Goal: Information Seeking & Learning: Compare options

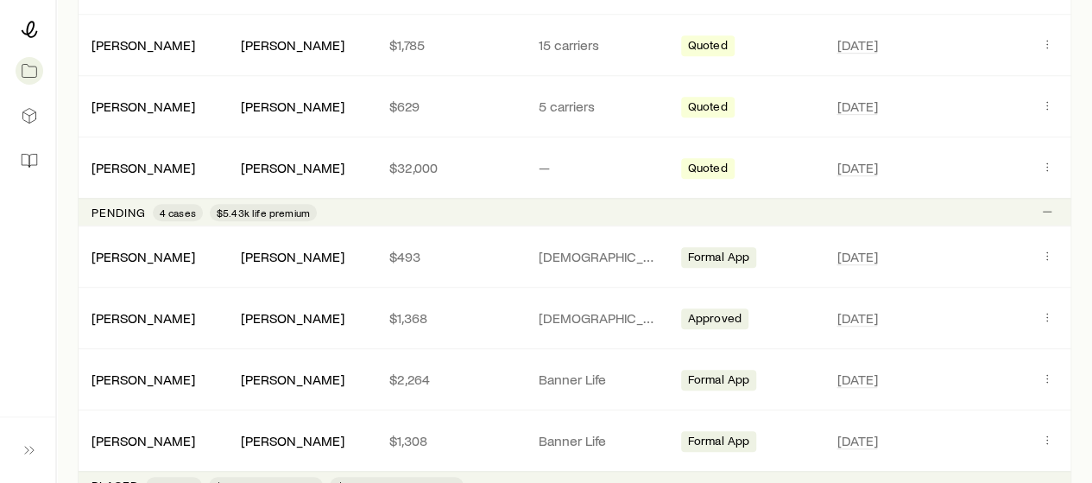
scroll to position [450, 0]
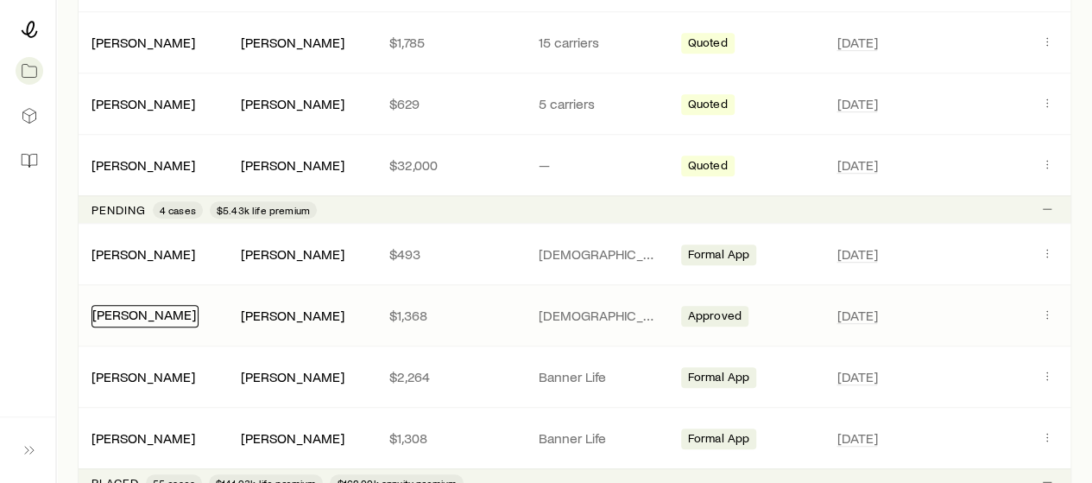
click at [159, 309] on link "[PERSON_NAME]" at bounding box center [144, 314] width 104 height 16
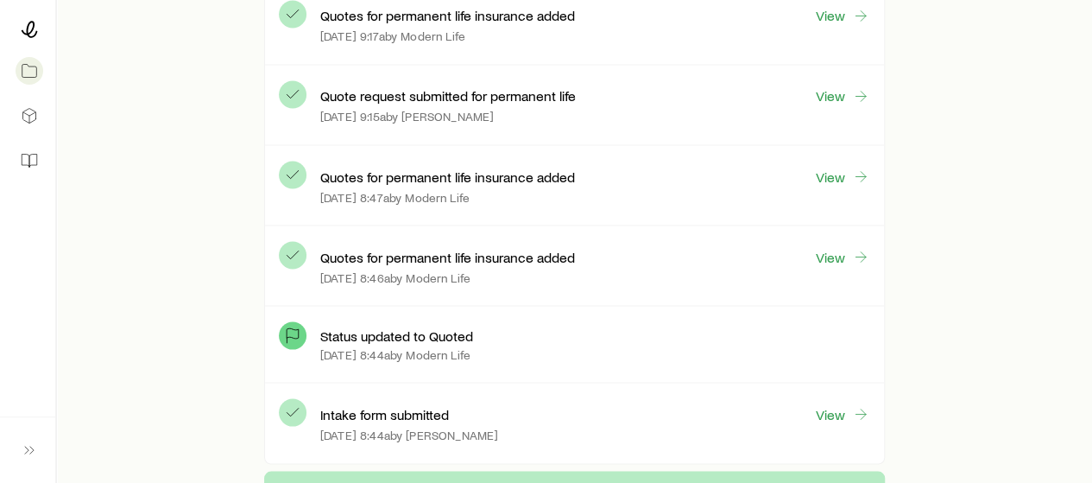
scroll to position [4779, 0]
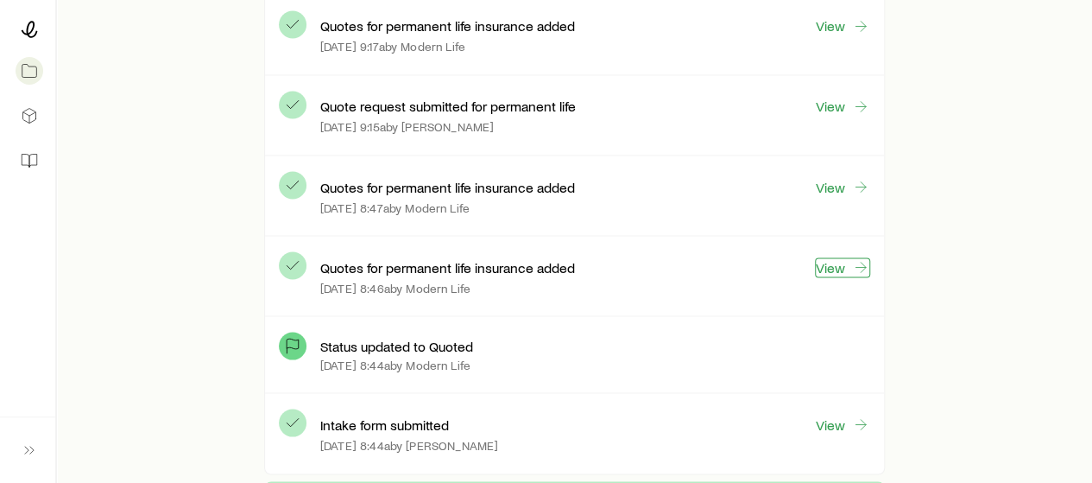
click at [849, 257] on link "View" at bounding box center [842, 267] width 55 height 20
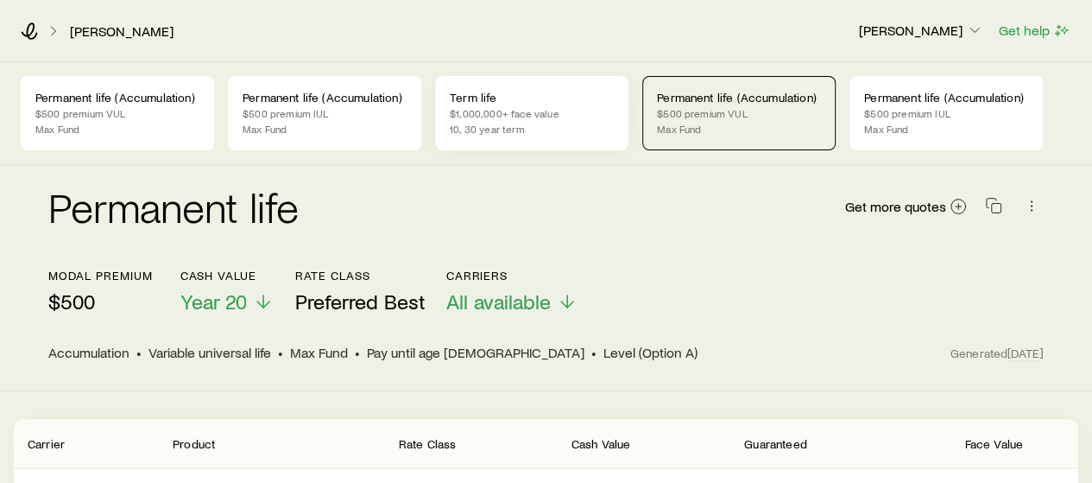
click at [487, 106] on p "$1,000,000+ face value" at bounding box center [532, 113] width 164 height 14
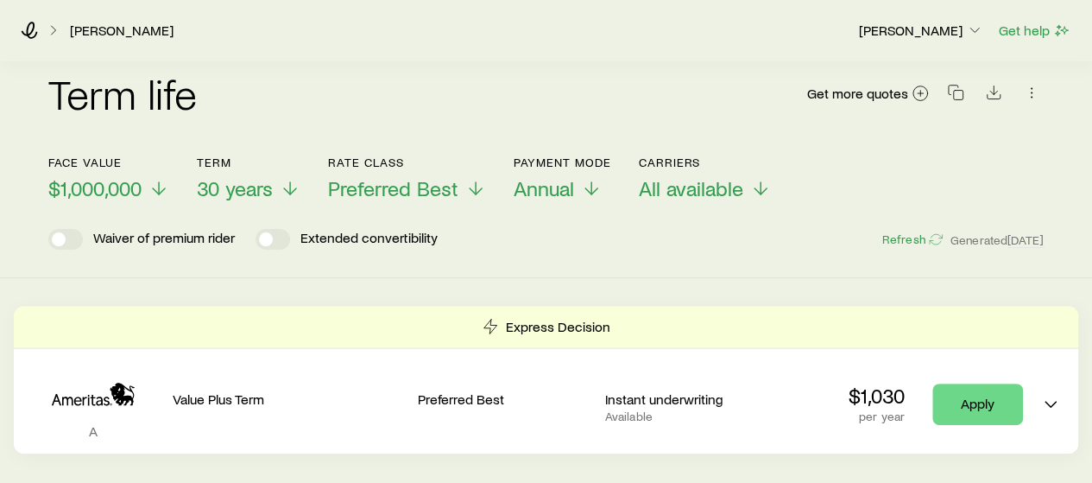
scroll to position [114, 0]
click at [394, 184] on span "Preferred Best" at bounding box center [393, 187] width 130 height 24
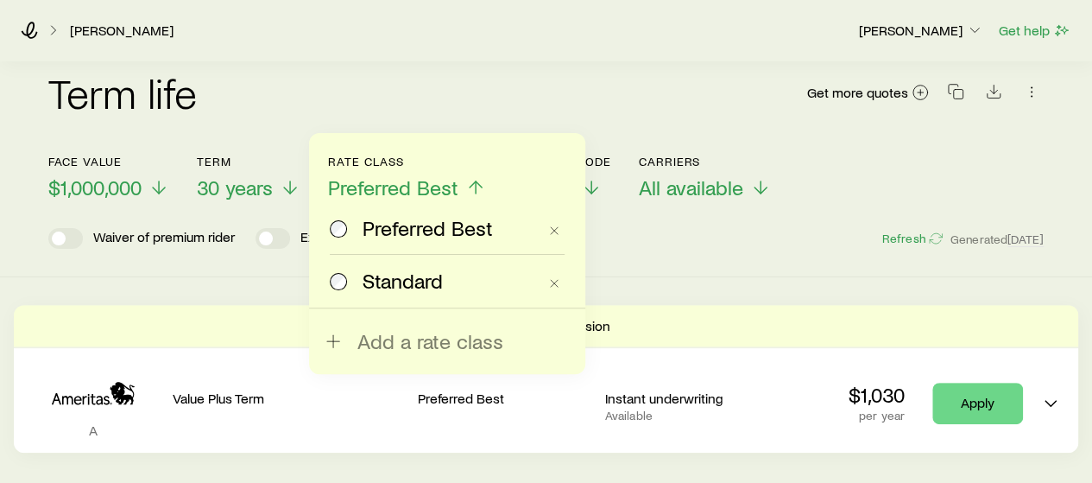
click at [397, 282] on span "Standard" at bounding box center [403, 280] width 80 height 24
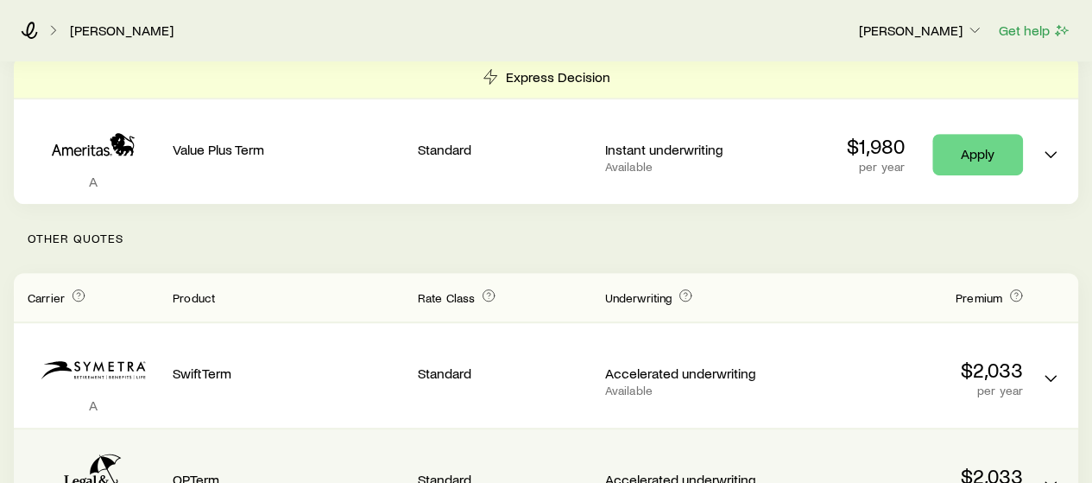
scroll to position [228, 0]
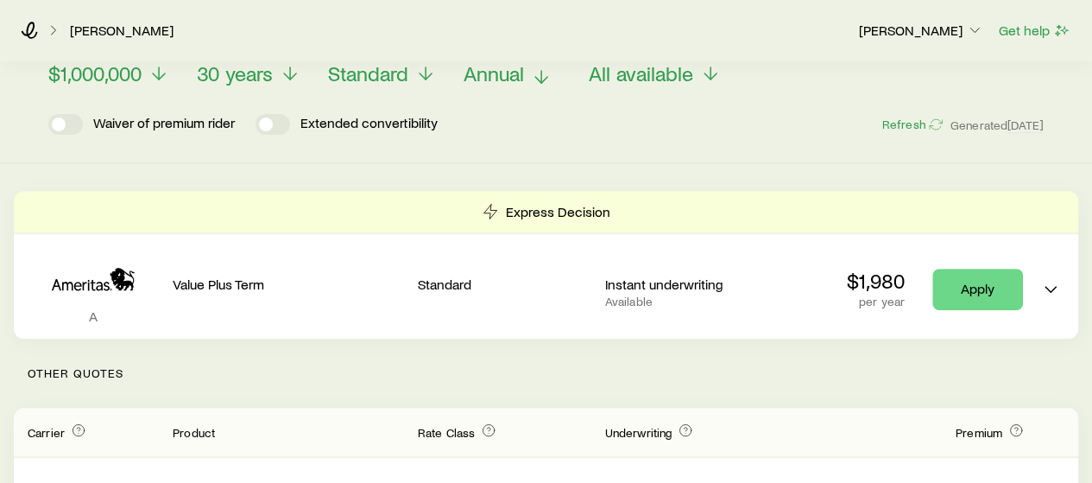
click at [502, 79] on span "Annual" at bounding box center [494, 73] width 60 height 24
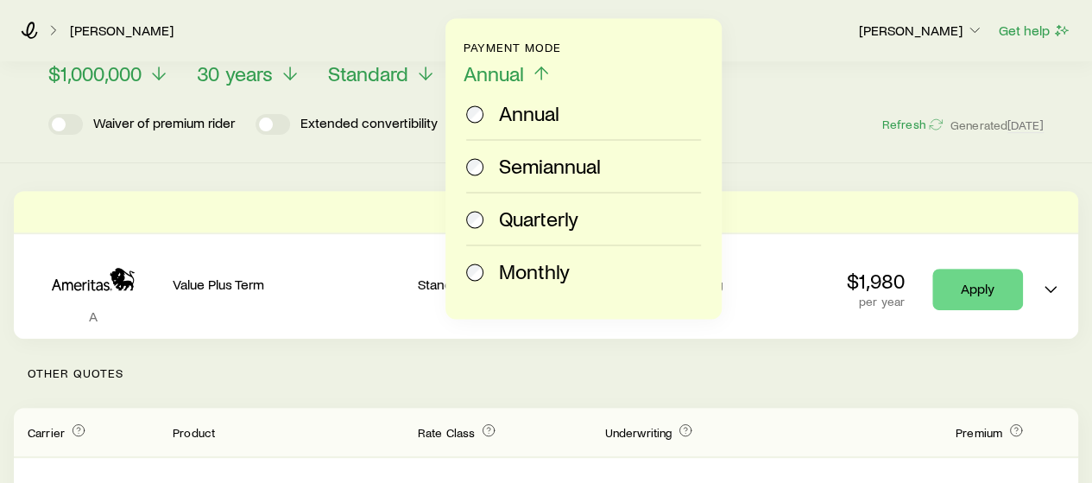
click at [508, 271] on span "Monthly" at bounding box center [534, 271] width 71 height 24
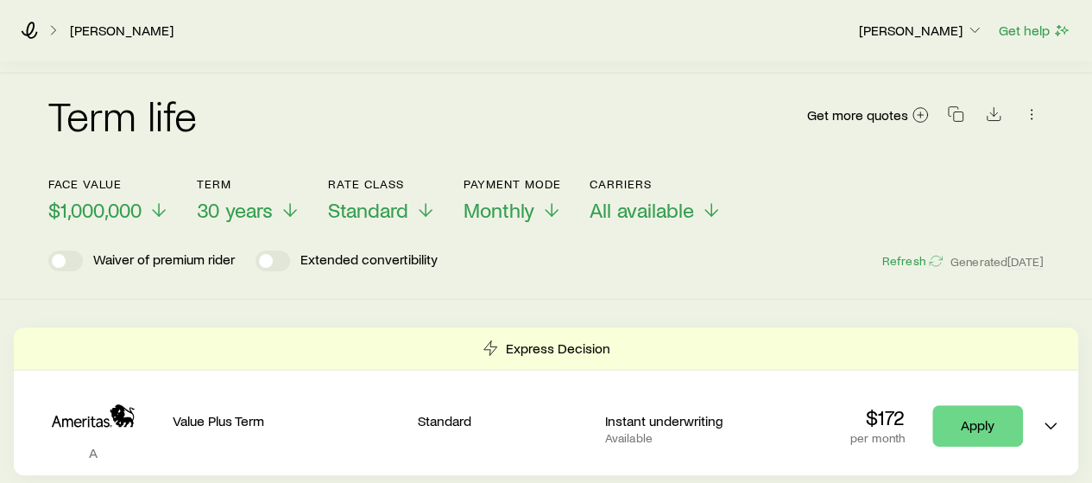
scroll to position [80, 0]
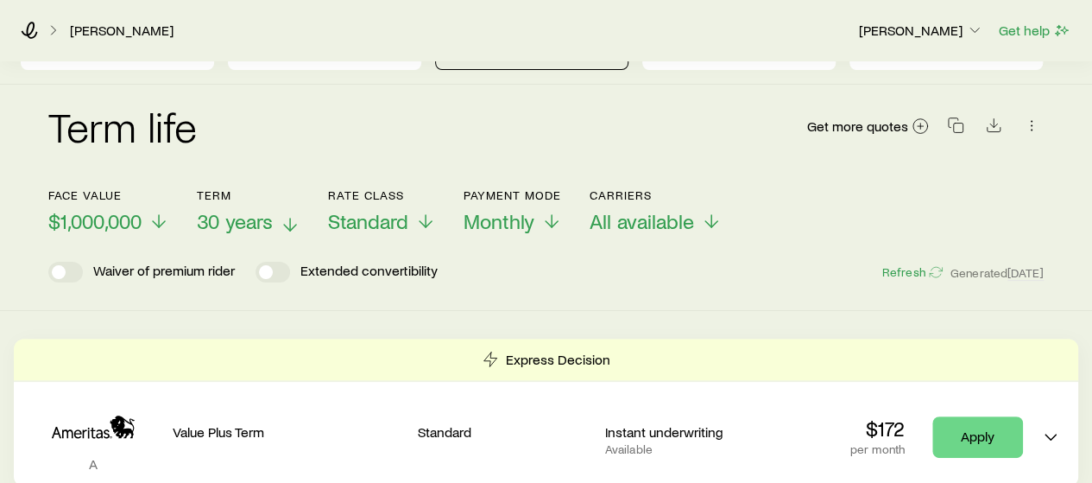
click at [224, 224] on span "30 years" at bounding box center [235, 221] width 76 height 24
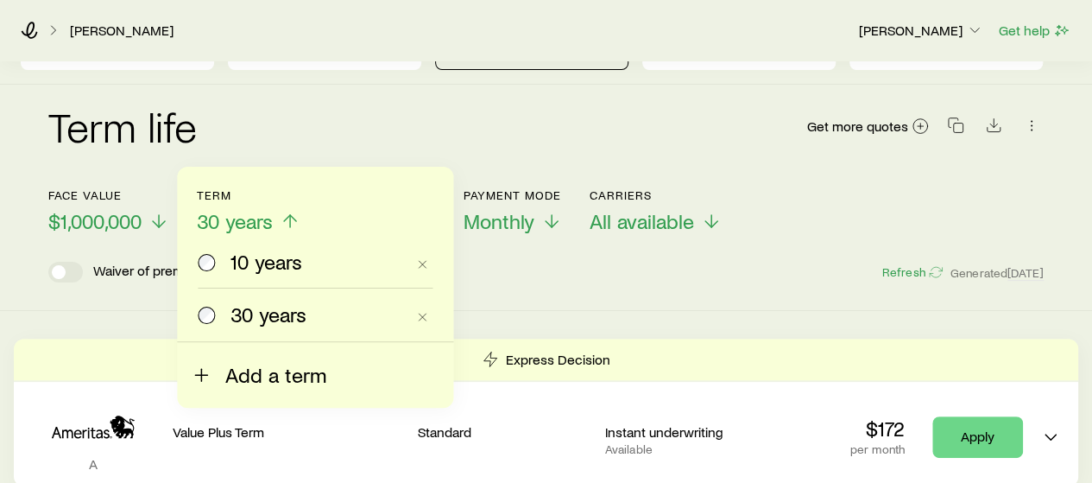
click at [276, 376] on span "Add a term" at bounding box center [275, 375] width 101 height 24
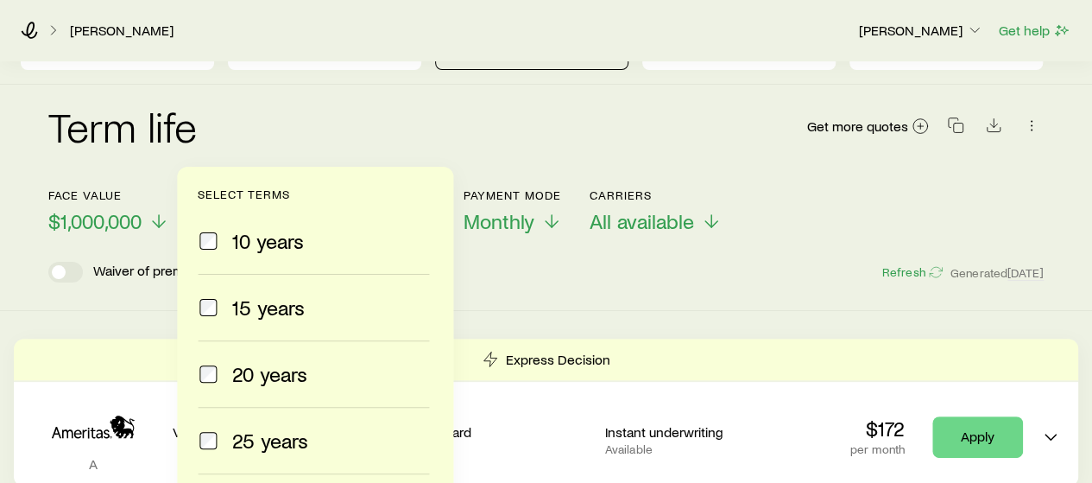
click at [276, 376] on span "20 years" at bounding box center [269, 374] width 75 height 24
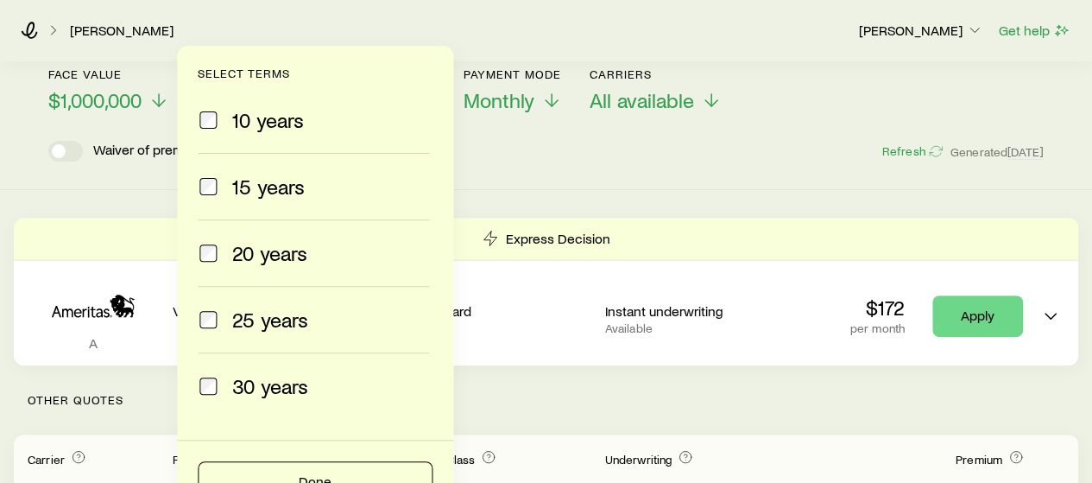
scroll to position [275, 0]
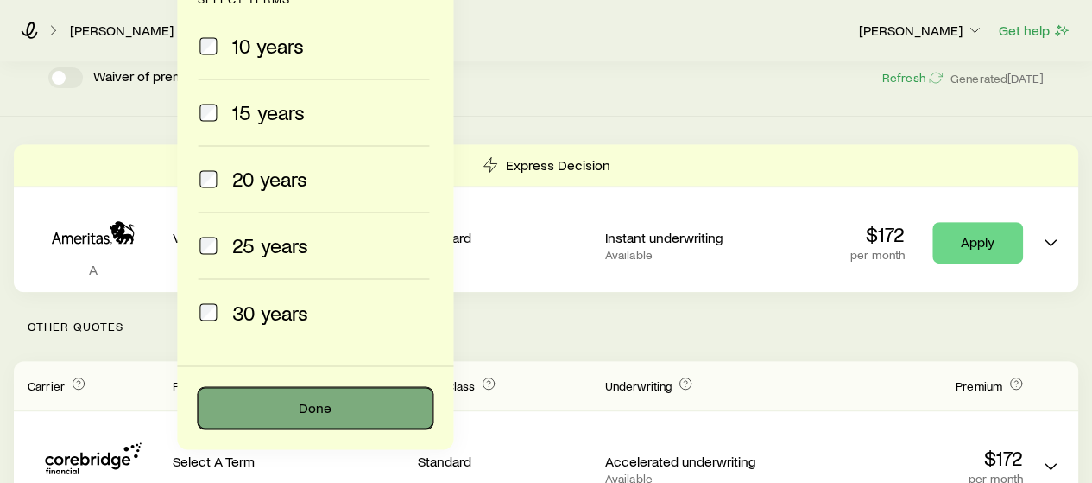
click at [279, 398] on button "Done" at bounding box center [315, 407] width 235 height 41
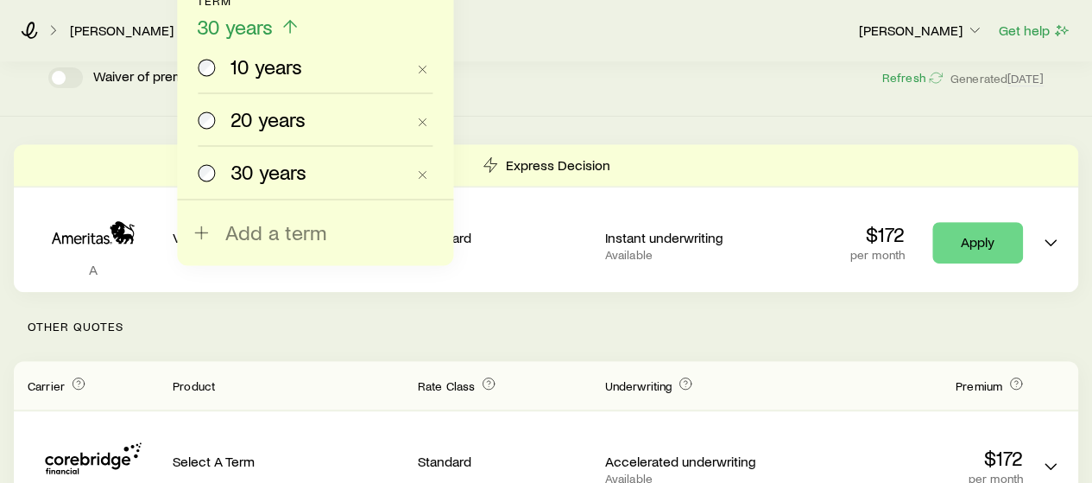
click at [271, 107] on span "20 years" at bounding box center [267, 119] width 75 height 24
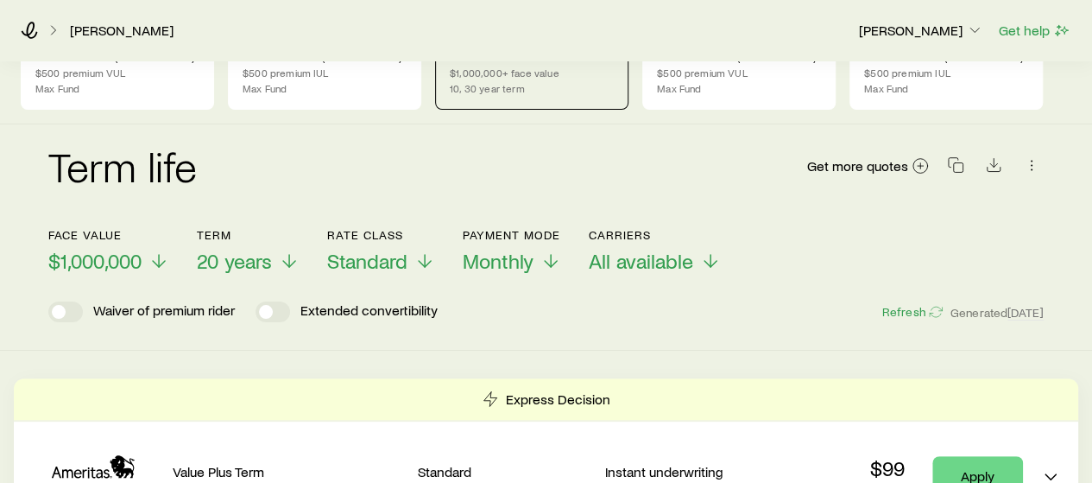
scroll to position [40, 0]
click at [491, 262] on span "Monthly" at bounding box center [498, 261] width 71 height 24
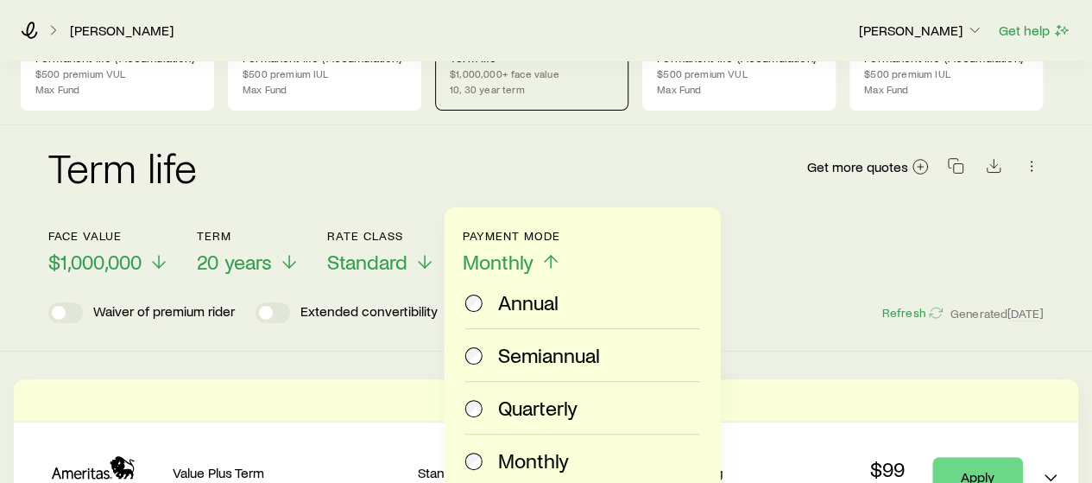
click at [502, 303] on span "Annual" at bounding box center [528, 302] width 60 height 24
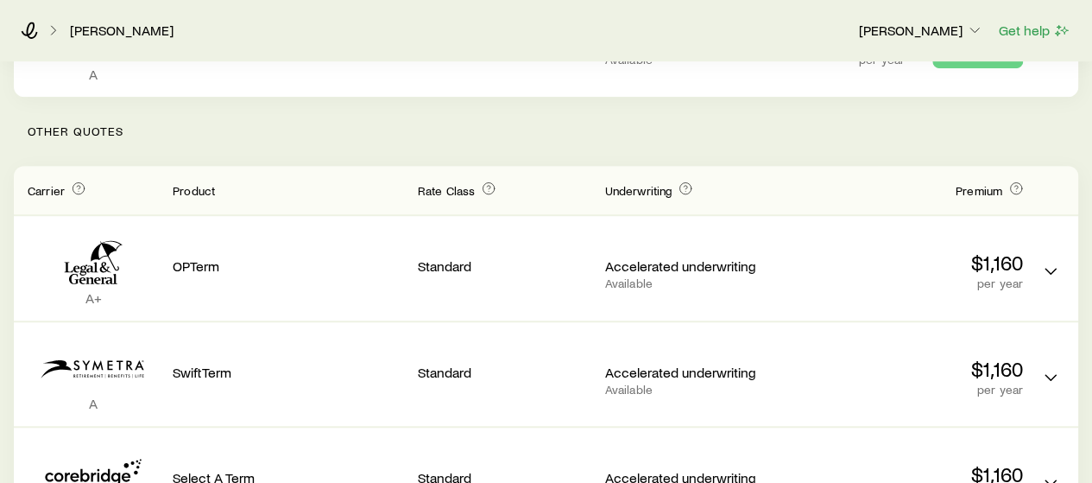
scroll to position [0, 0]
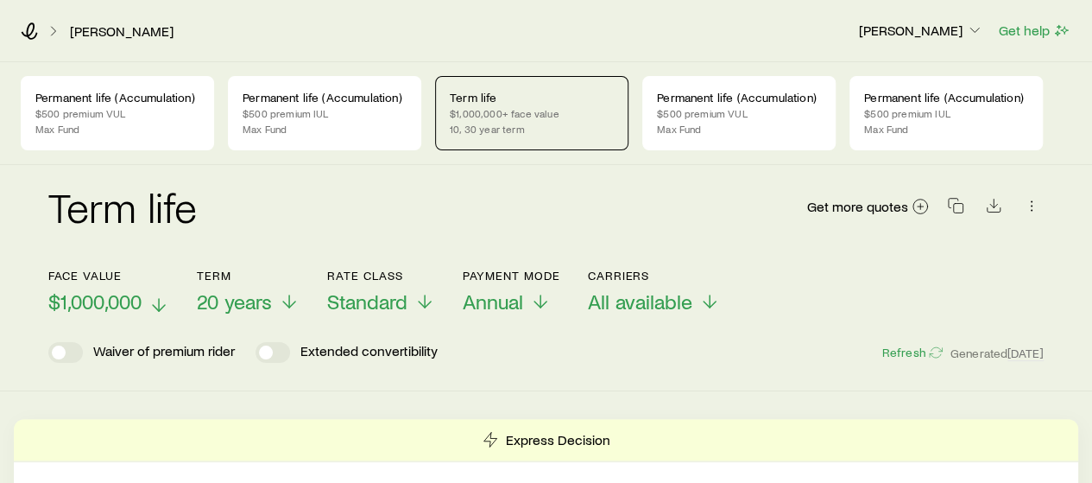
click at [128, 308] on span "$1,000,000" at bounding box center [94, 301] width 93 height 24
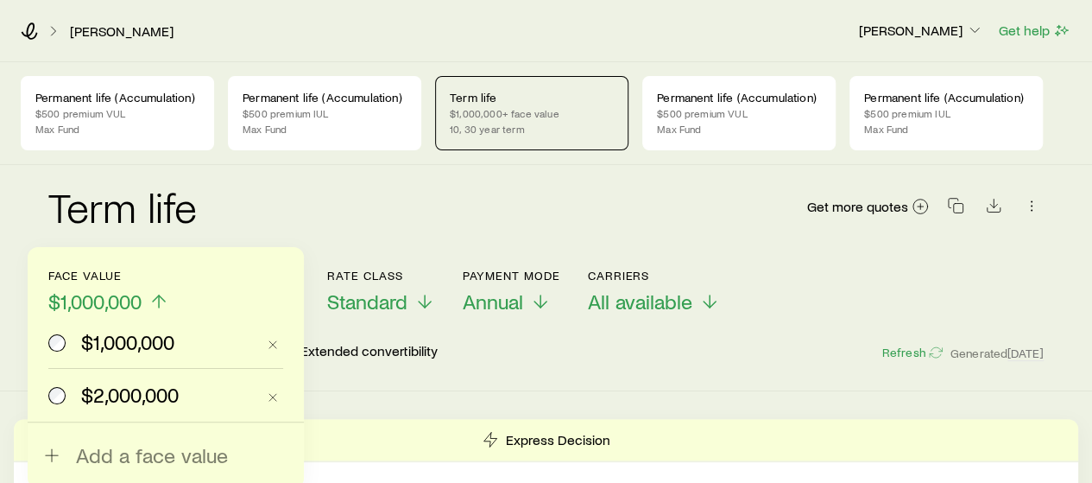
click at [125, 386] on span "$2,000,000" at bounding box center [130, 394] width 98 height 24
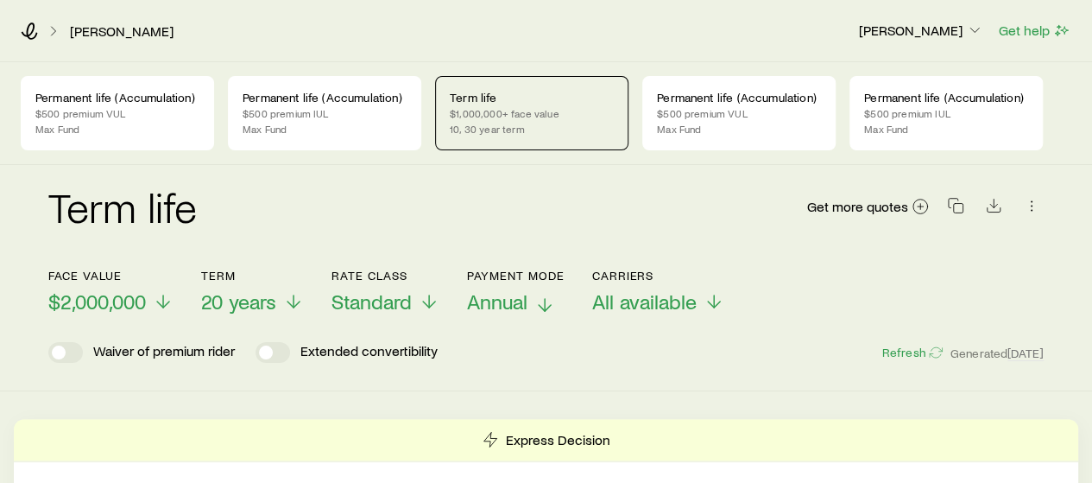
click at [514, 300] on span "Annual" at bounding box center [497, 301] width 60 height 24
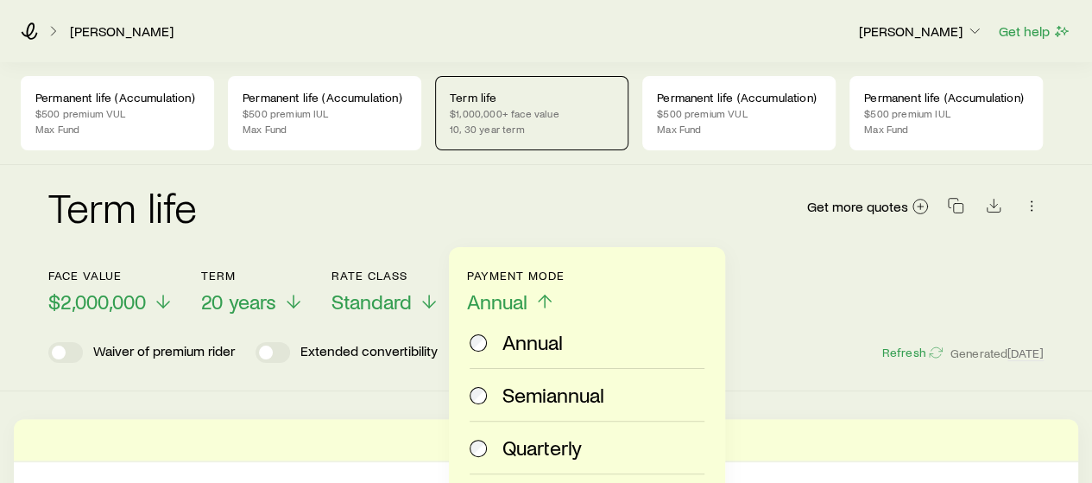
scroll to position [430, 0]
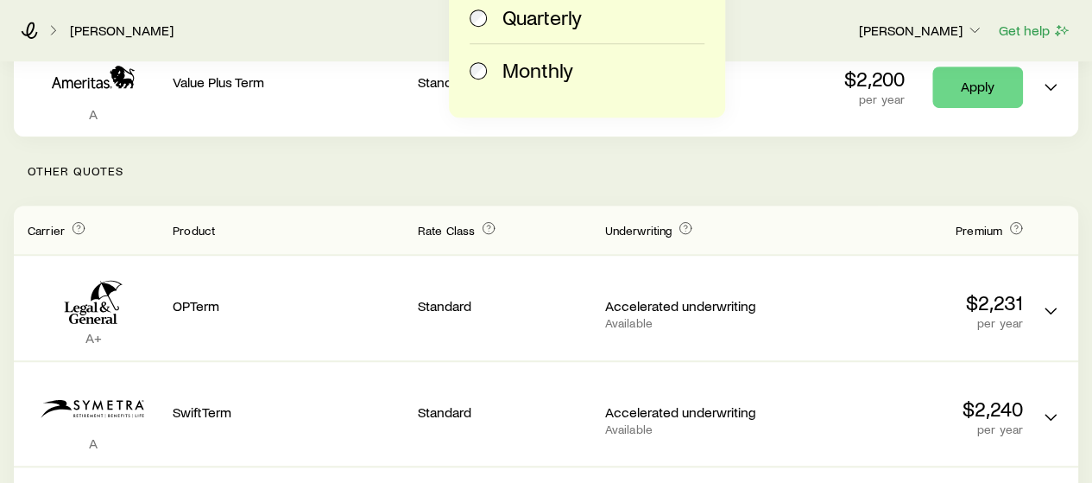
click at [533, 66] on span "Monthly" at bounding box center [537, 70] width 71 height 24
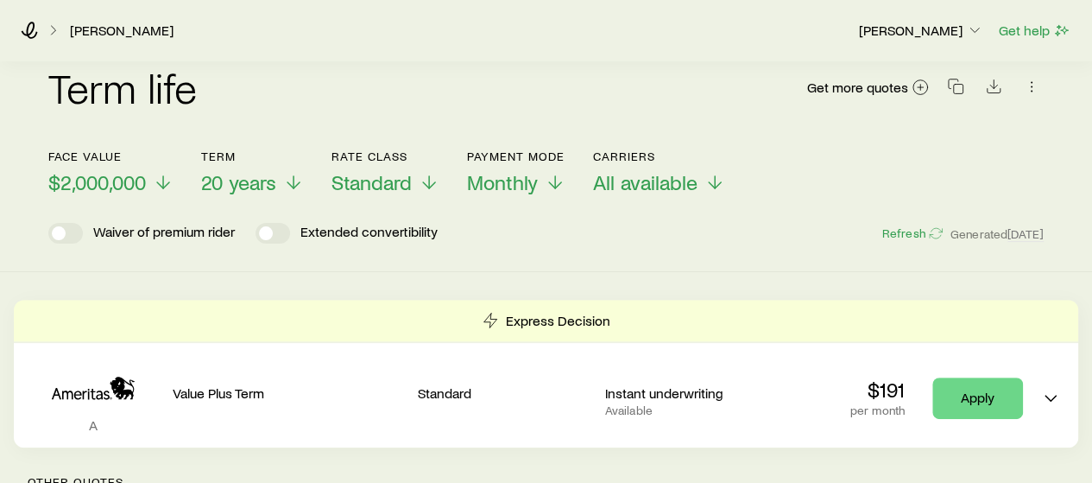
scroll to position [20, 0]
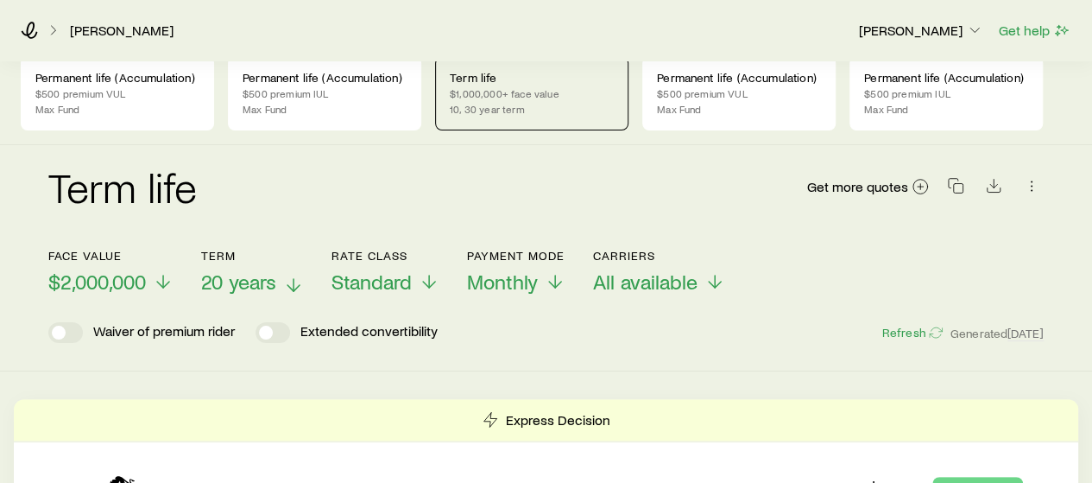
click at [224, 272] on span "20 years" at bounding box center [238, 281] width 75 height 24
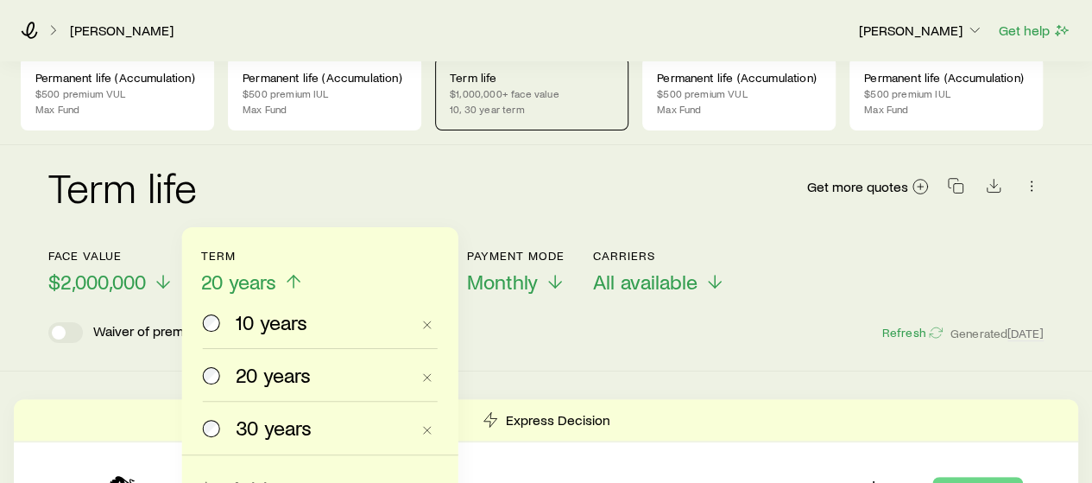
click at [260, 417] on span "30 years" at bounding box center [274, 427] width 76 height 24
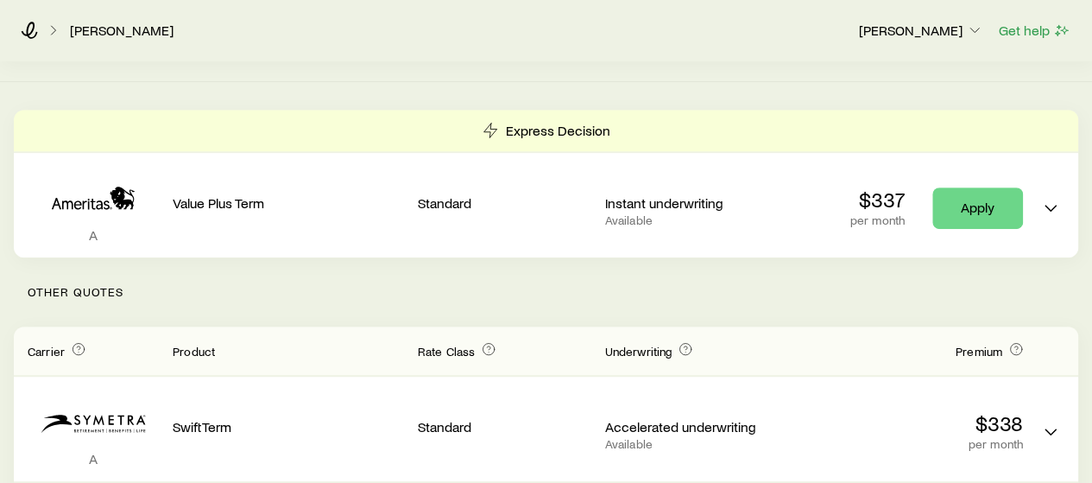
scroll to position [181, 0]
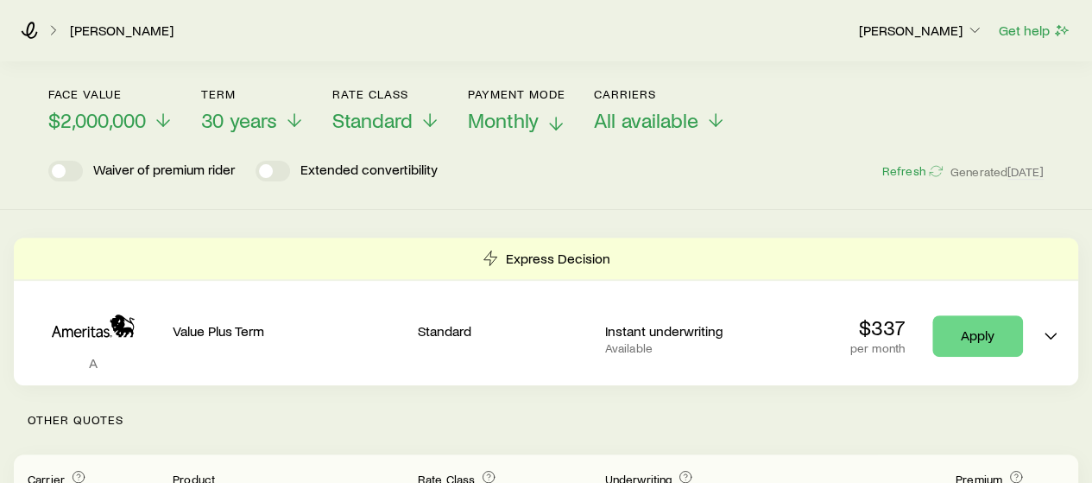
click at [499, 120] on span "Monthly" at bounding box center [503, 120] width 71 height 24
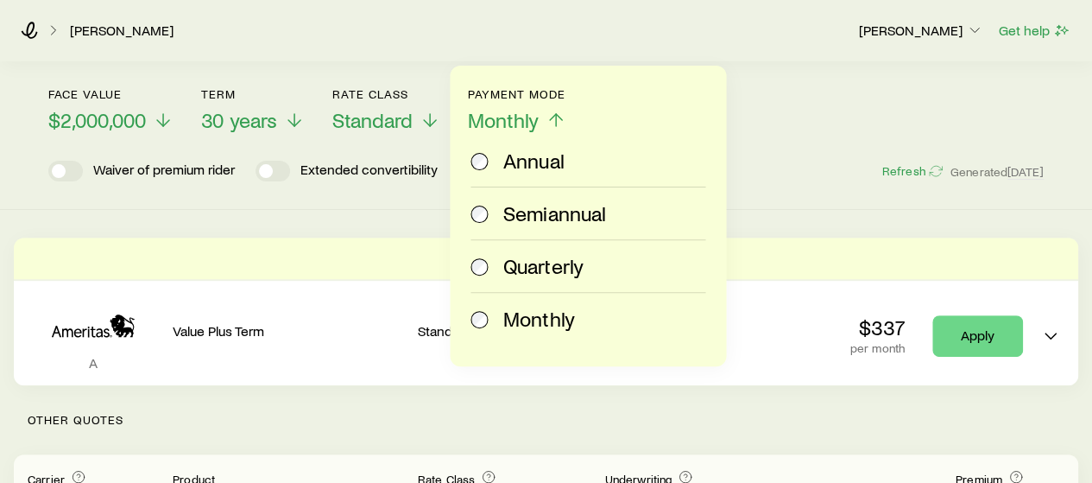
click at [509, 161] on span "Annual" at bounding box center [533, 160] width 60 height 24
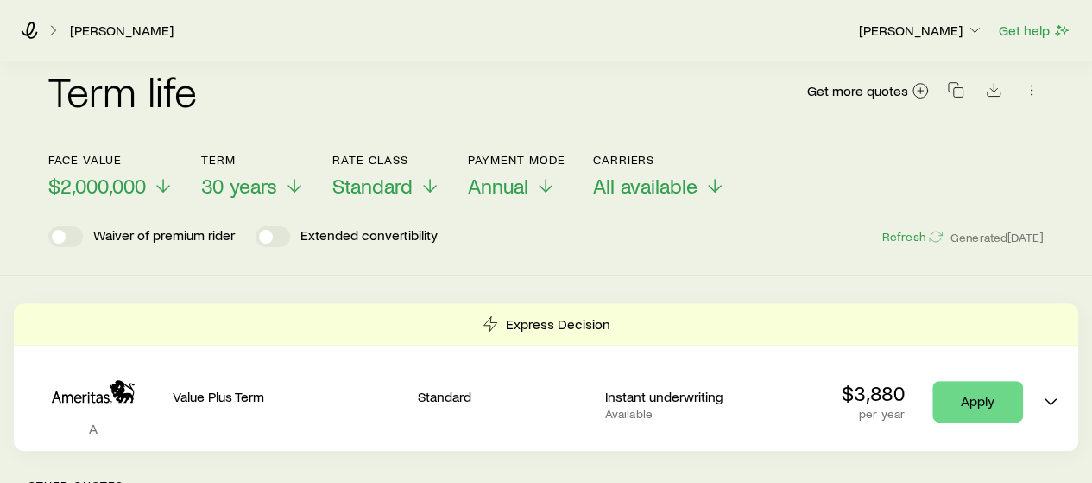
scroll to position [114, 0]
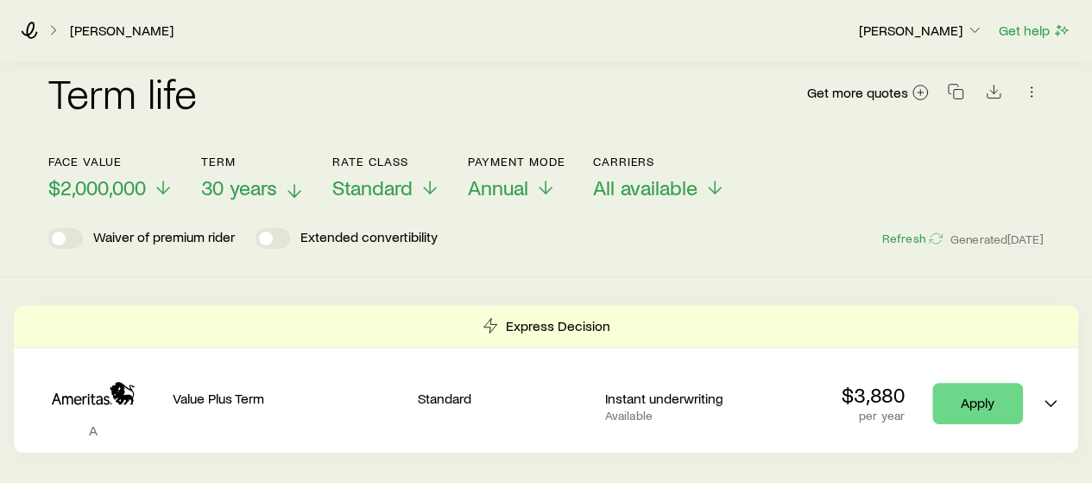
click at [219, 181] on span "30 years" at bounding box center [239, 187] width 76 height 24
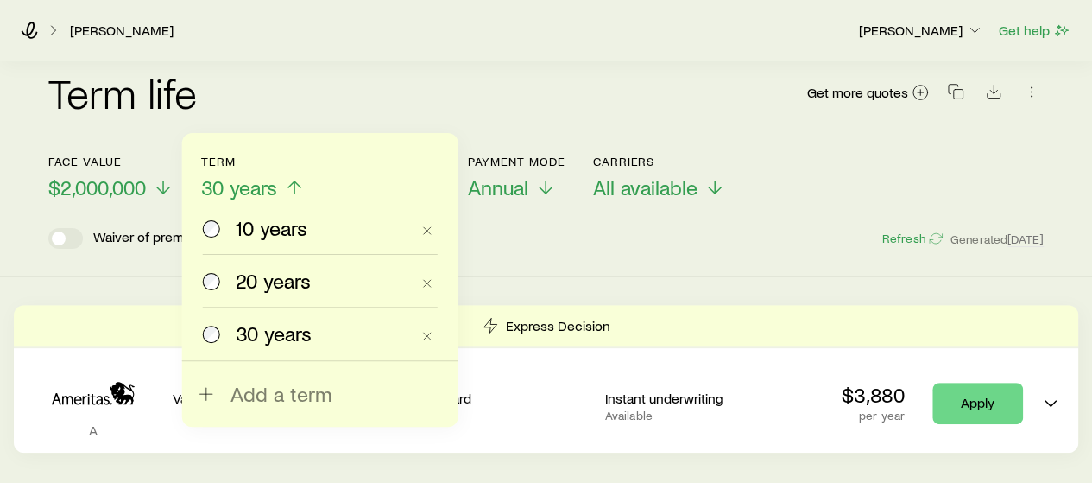
click at [237, 229] on span "10 years" at bounding box center [272, 228] width 72 height 24
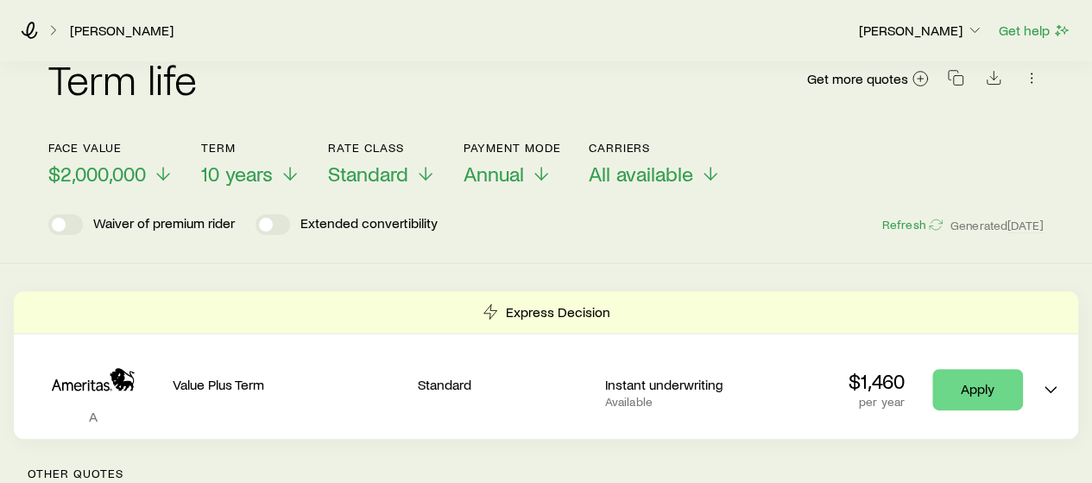
scroll to position [47, 0]
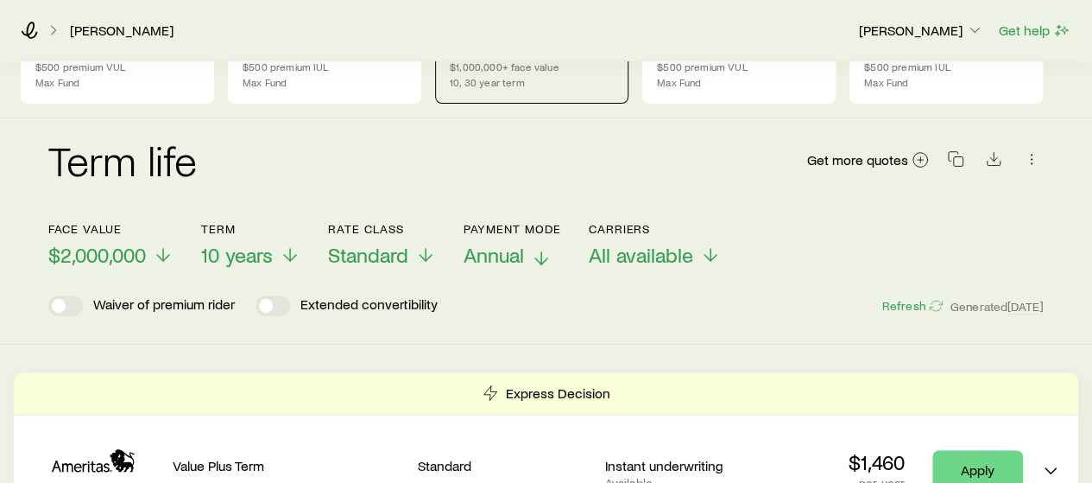
click at [485, 255] on span "Annual" at bounding box center [494, 255] width 60 height 24
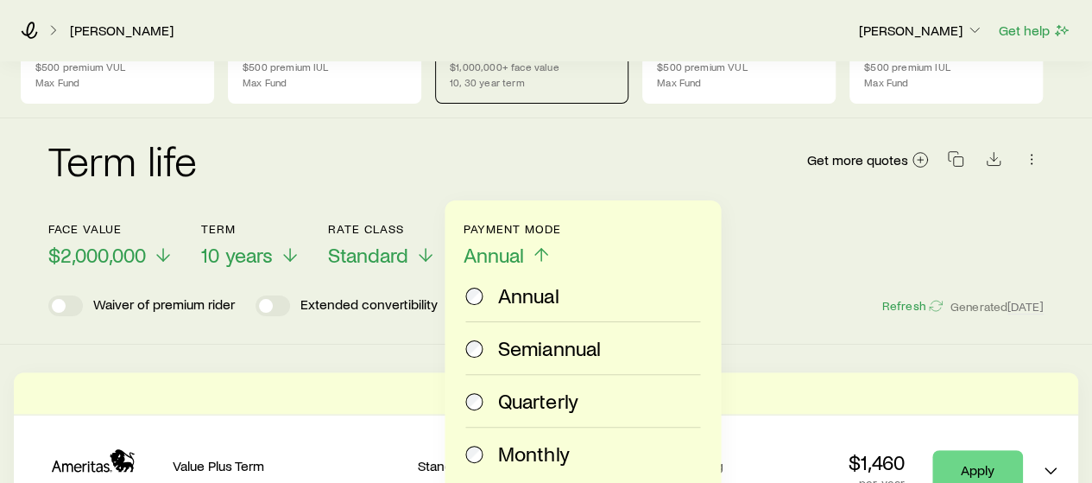
click at [530, 450] on span "Monthly" at bounding box center [533, 453] width 71 height 24
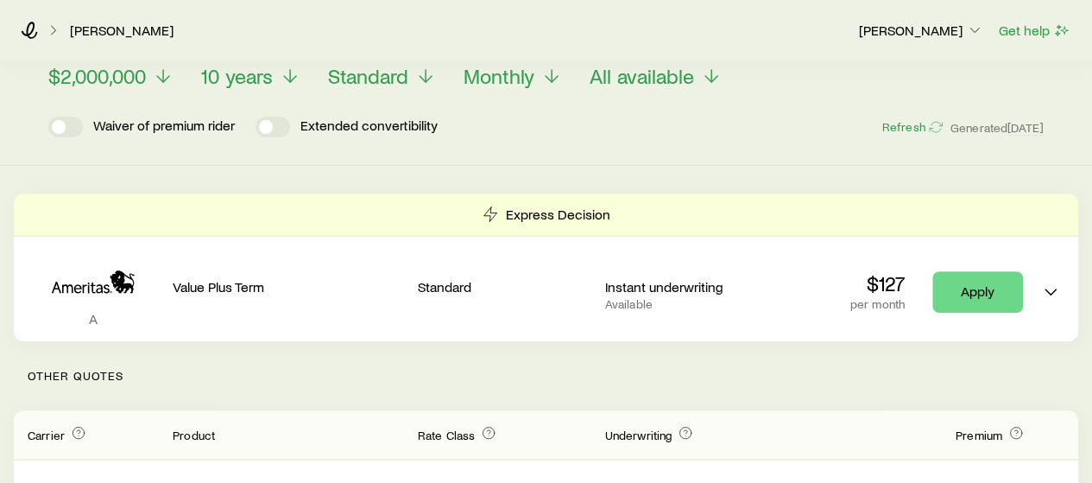
scroll to position [221, 0]
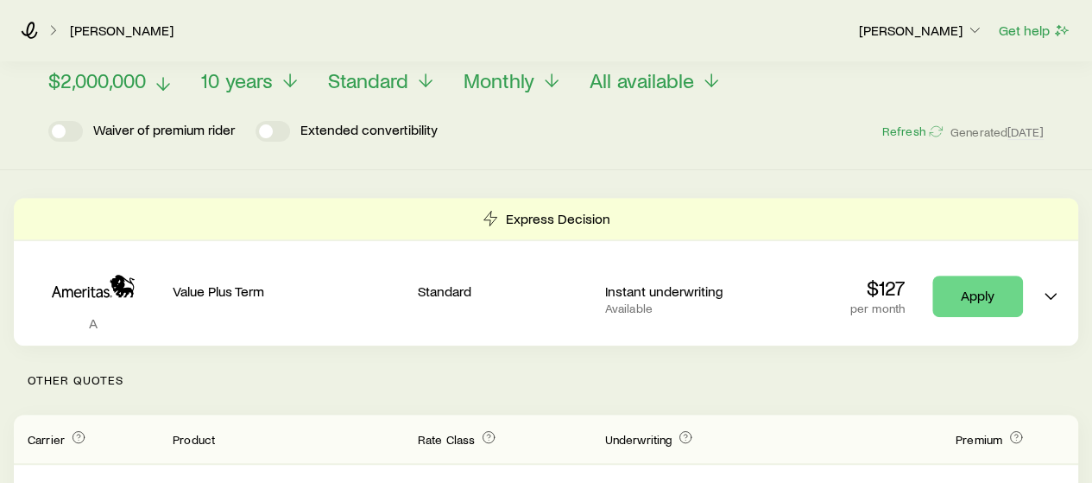
click at [119, 84] on span "$2,000,000" at bounding box center [97, 80] width 98 height 24
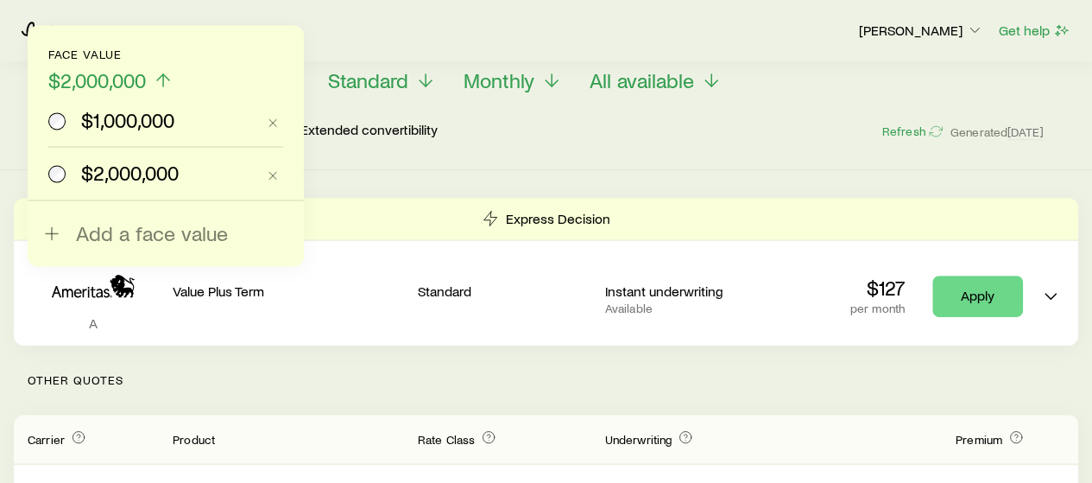
click at [126, 124] on span "$1,000,000" at bounding box center [127, 120] width 93 height 24
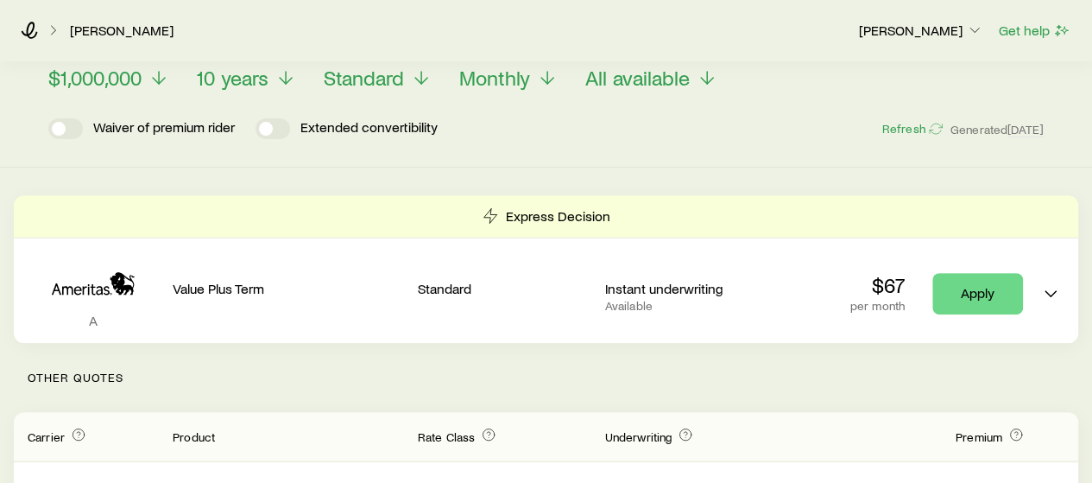
scroll to position [214, 0]
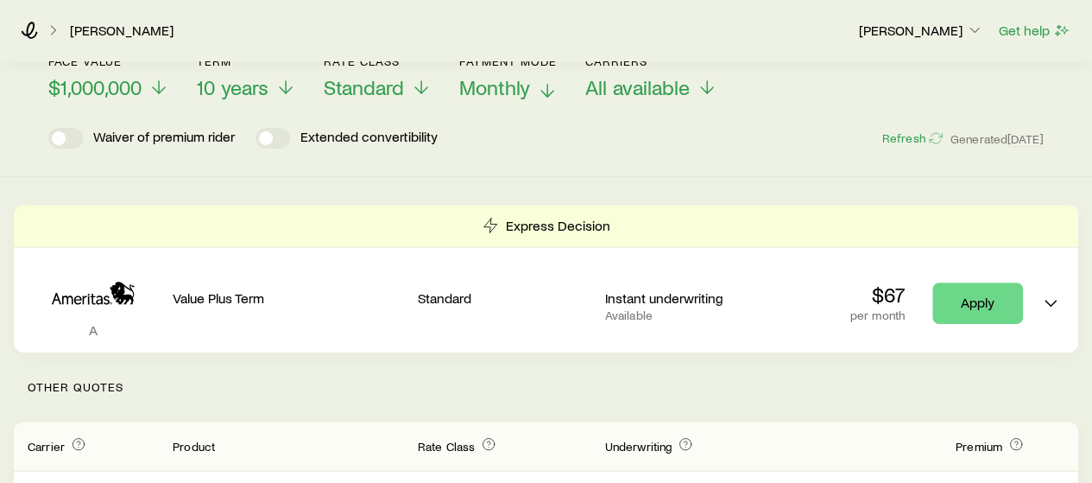
click at [497, 82] on span "Monthly" at bounding box center [494, 87] width 71 height 24
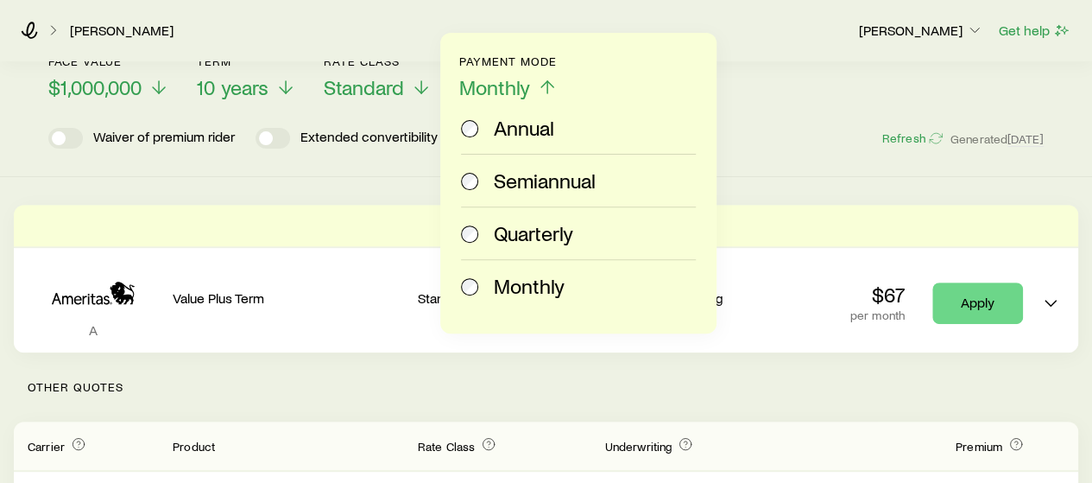
click at [506, 139] on label "Annual" at bounding box center [575, 128] width 228 height 52
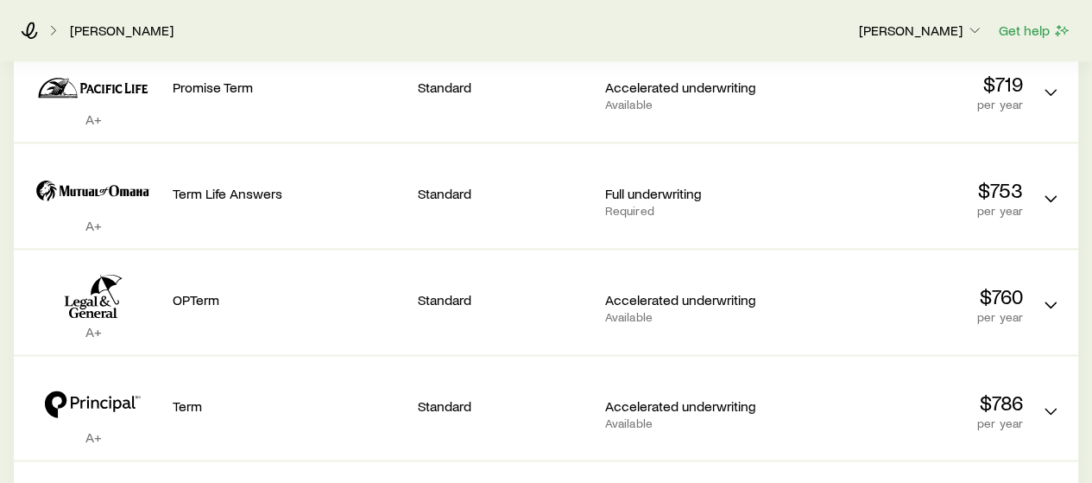
scroll to position [967, 0]
